Goal: Transaction & Acquisition: Purchase product/service

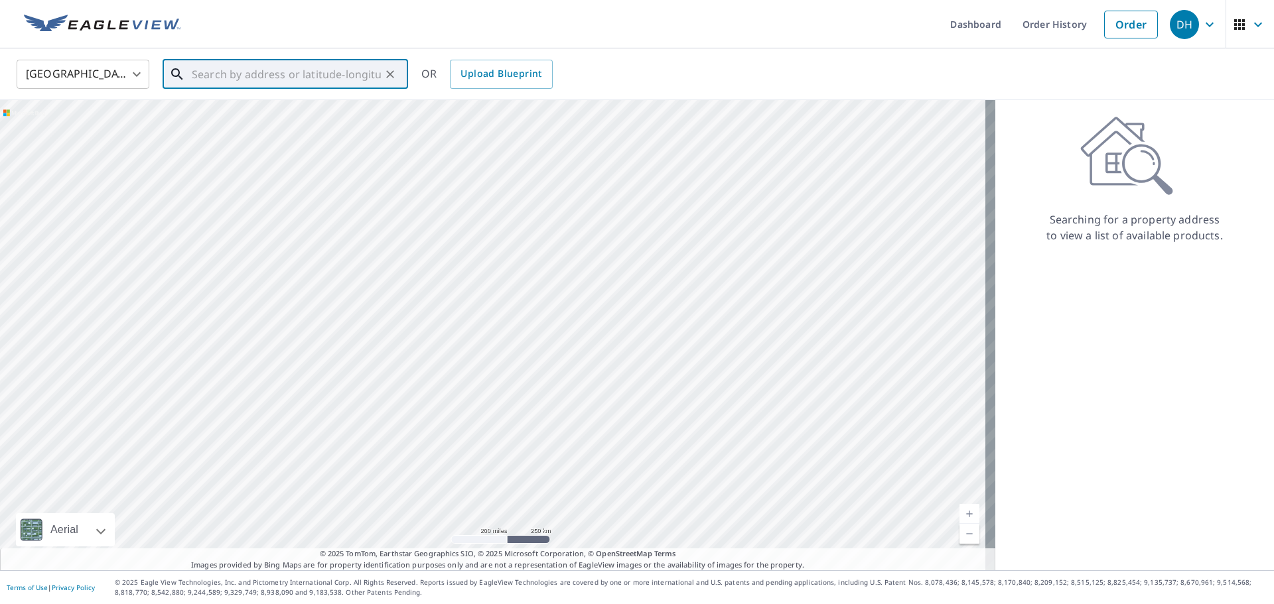
click at [295, 75] on input "text" at bounding box center [286, 74] width 189 height 37
click at [203, 111] on span "[STREET_ADDRESS]" at bounding box center [293, 113] width 208 height 16
type input "[STREET_ADDRESS]"
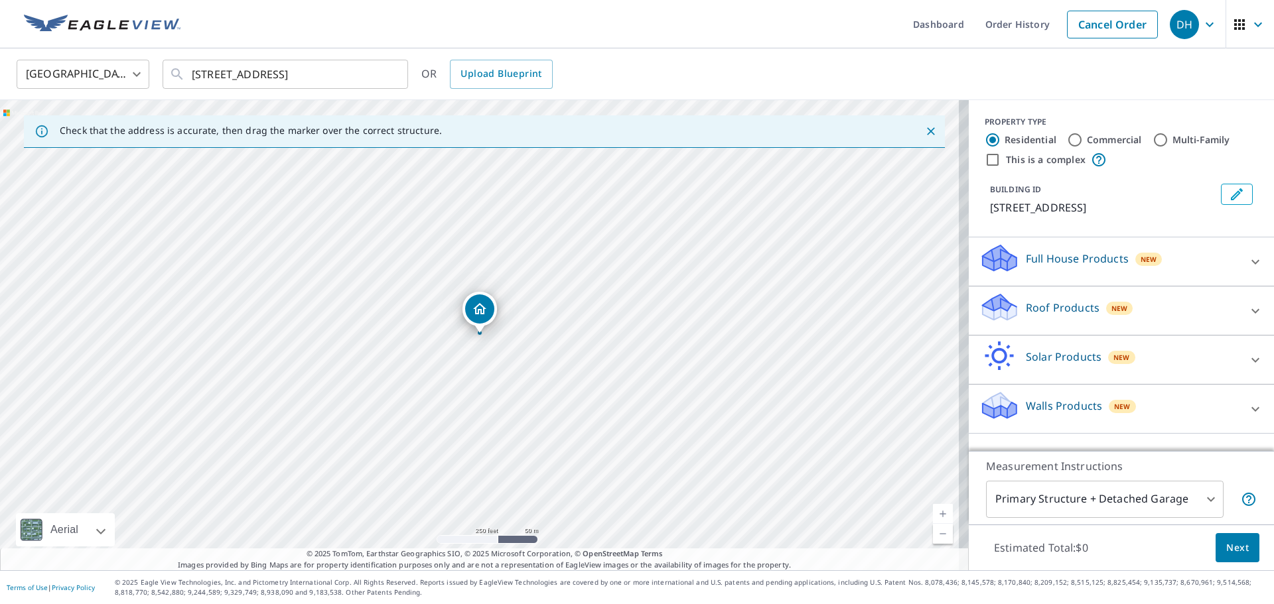
click at [1079, 407] on p "Walls Products" at bounding box center [1063, 406] width 76 height 16
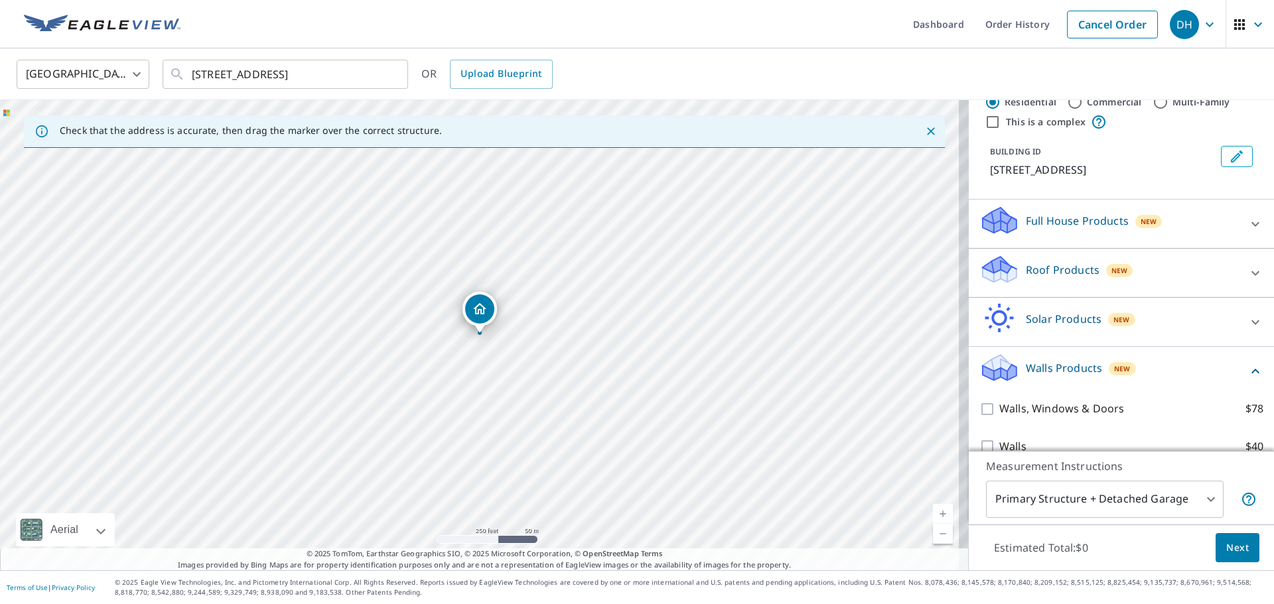
scroll to position [58, 0]
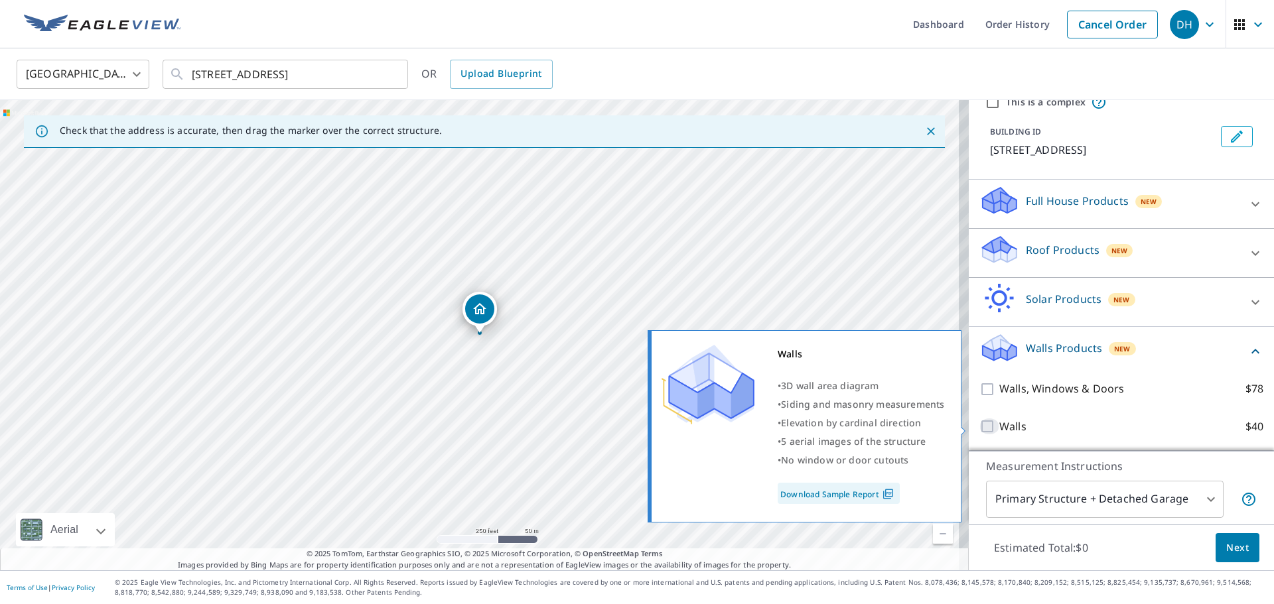
click at [979, 427] on input "Walls $40" at bounding box center [989, 427] width 20 height 16
checkbox input "true"
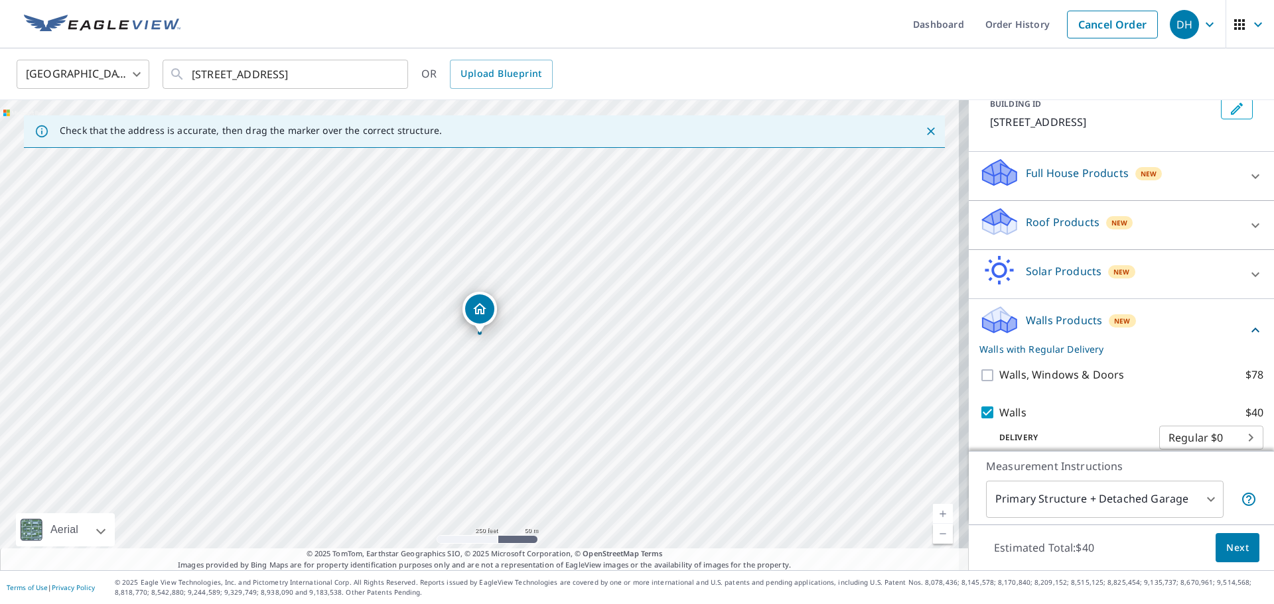
scroll to position [101, 0]
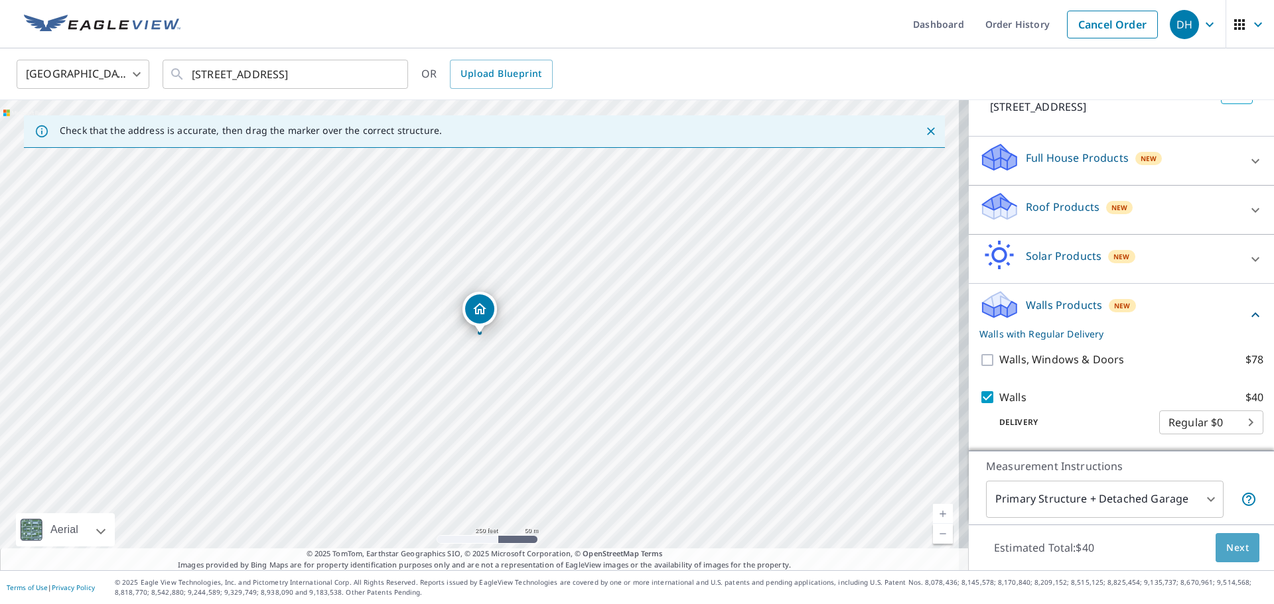
click at [1226, 547] on span "Next" at bounding box center [1237, 548] width 23 height 17
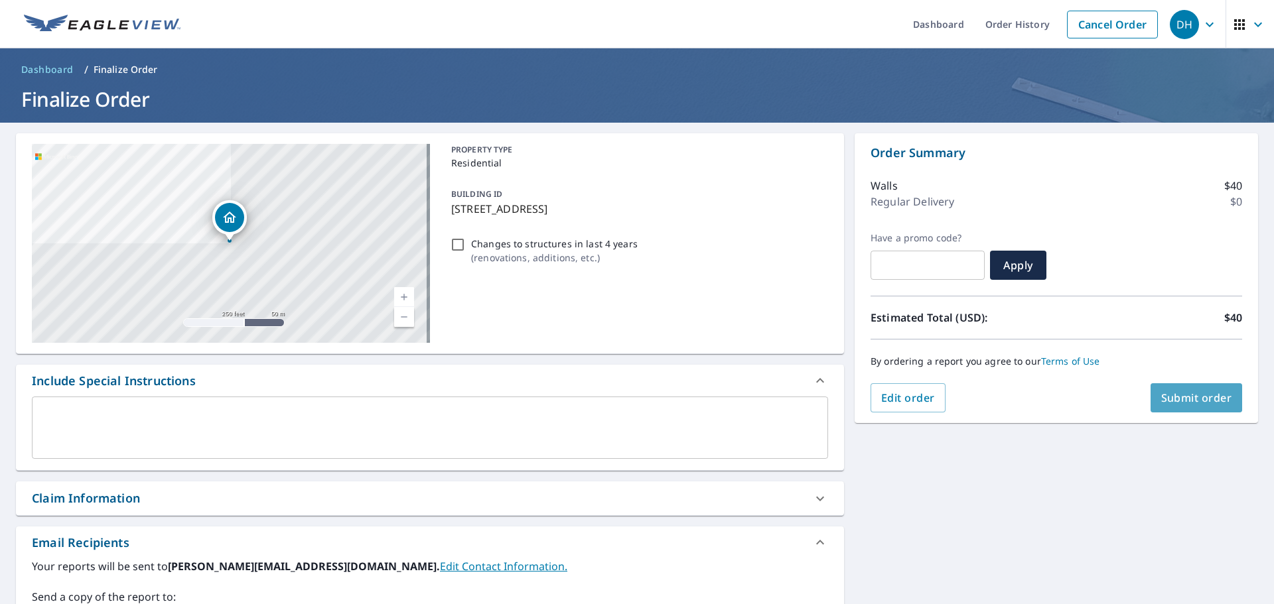
click at [1187, 399] on span "Submit order" at bounding box center [1196, 398] width 71 height 15
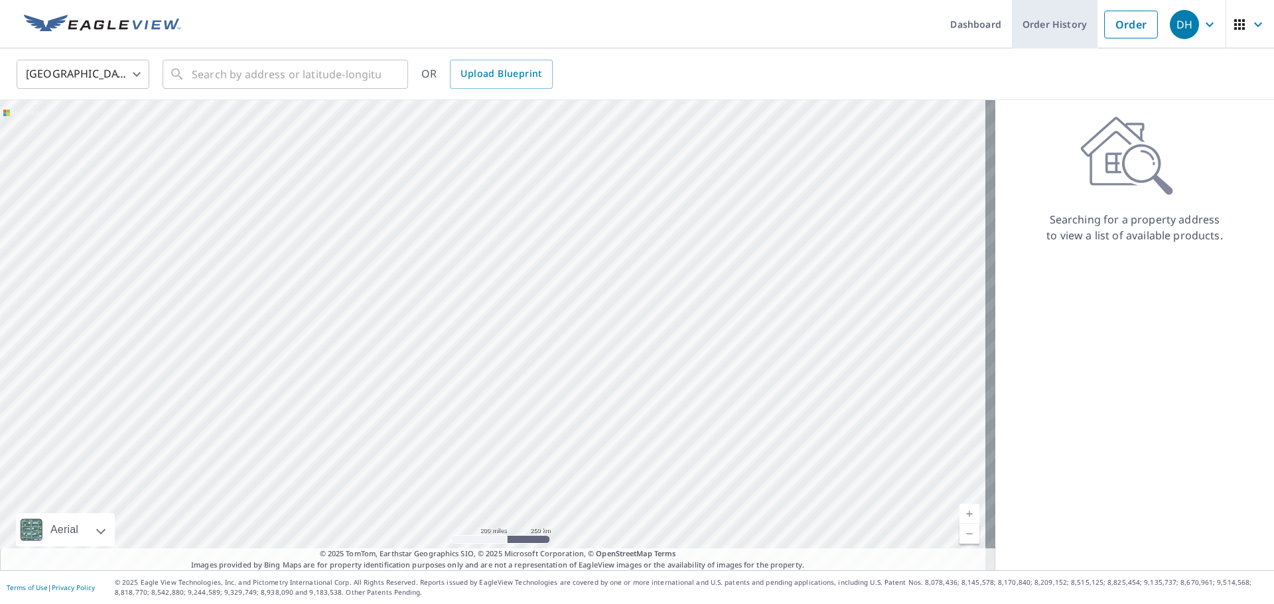
click at [1038, 35] on link "Order History" at bounding box center [1055, 24] width 86 height 48
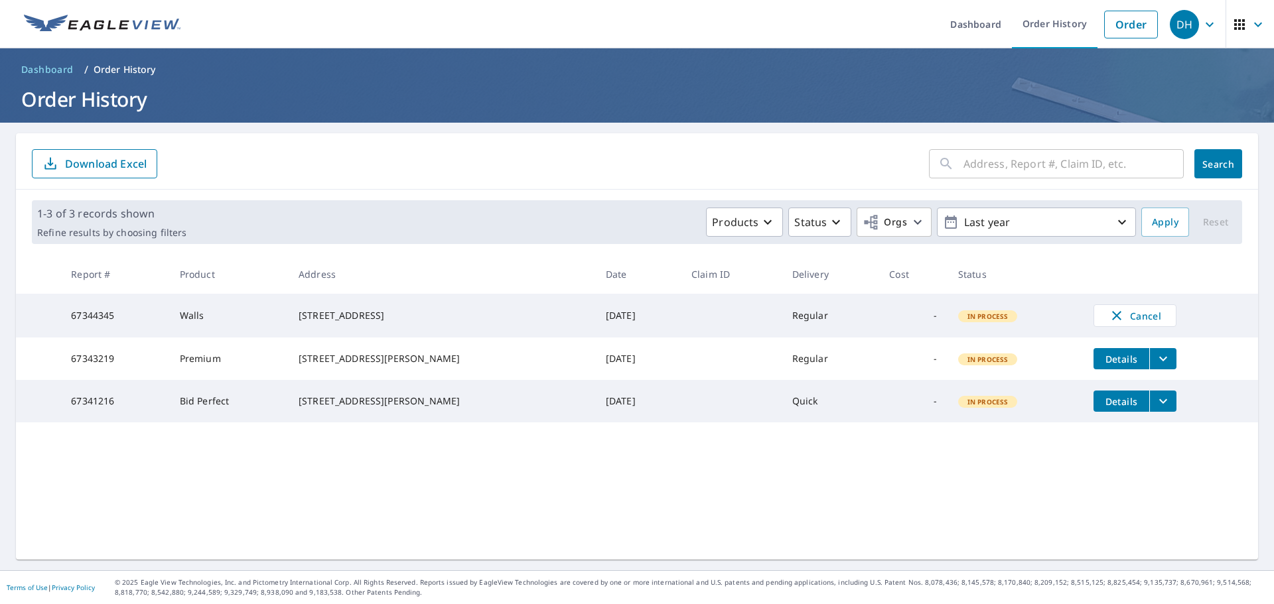
click at [235, 103] on h1 "Order History" at bounding box center [637, 99] width 1242 height 27
